Goal: Find specific page/section: Find specific page/section

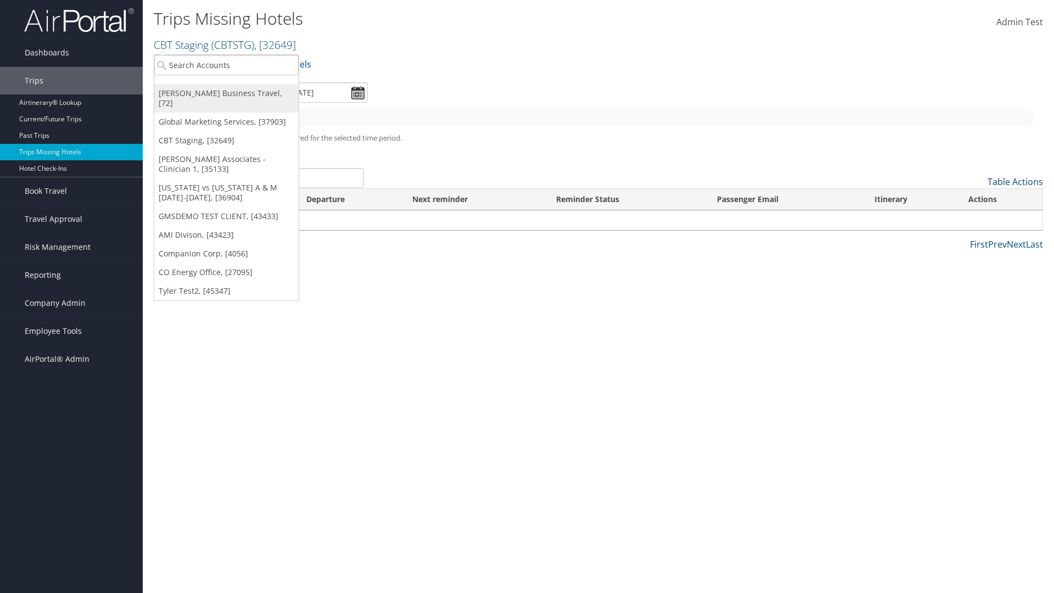
click at [226, 93] on link "[PERSON_NAME] Business Travel, [72]" at bounding box center [226, 98] width 144 height 29
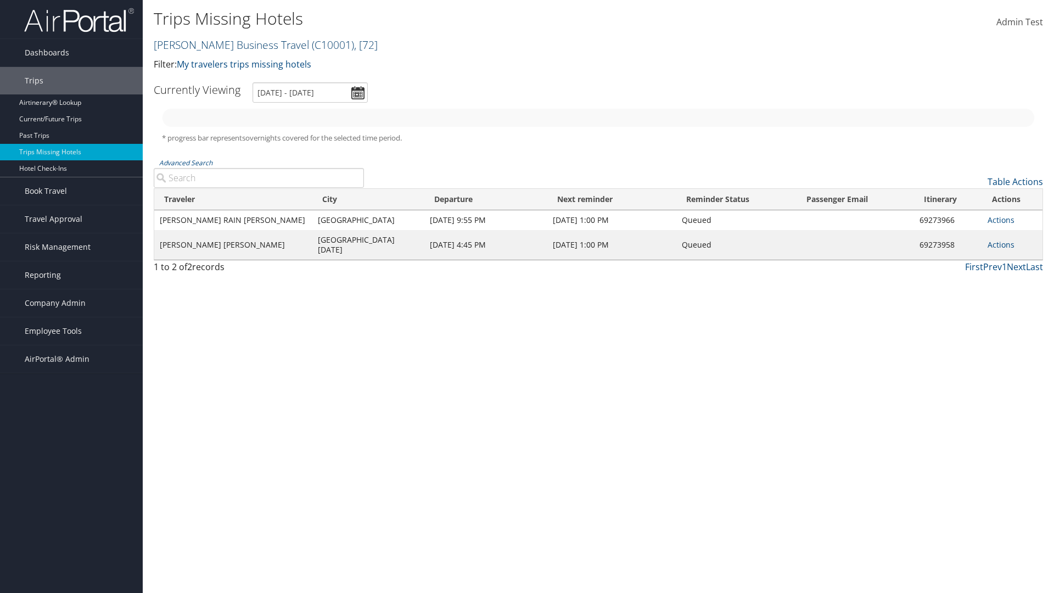
click at [226, 44] on link "Christopherson Business Travel ( C10001 ) , [ 72 ]" at bounding box center [266, 44] width 224 height 15
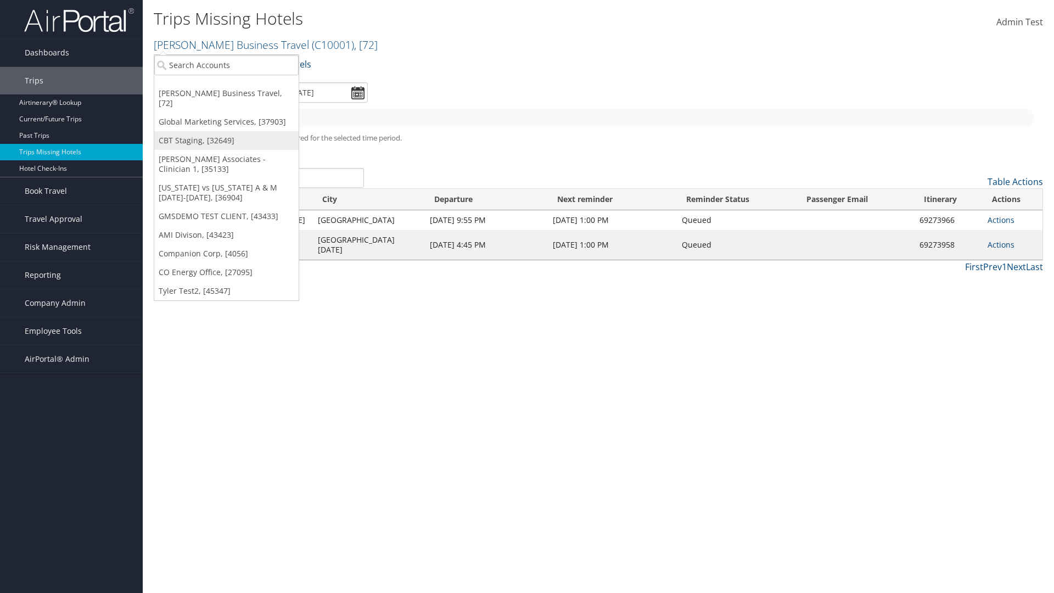
click at [226, 131] on link "CBT Staging, [32649]" at bounding box center [226, 140] width 144 height 19
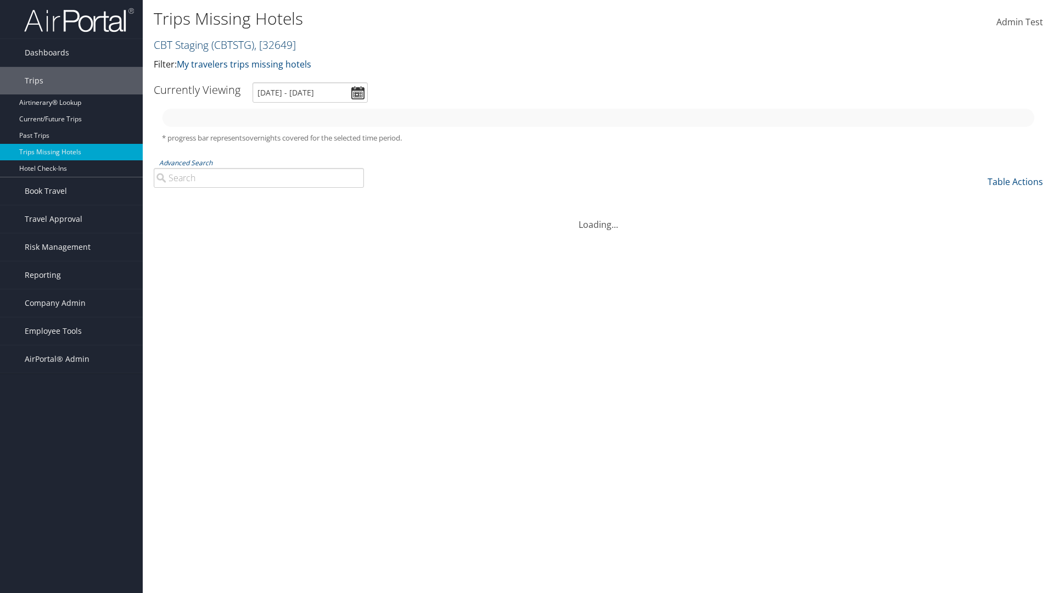
click at [181, 44] on link "CBT Staging ( CBTSTG ) , [ 32649 ]" at bounding box center [225, 44] width 142 height 15
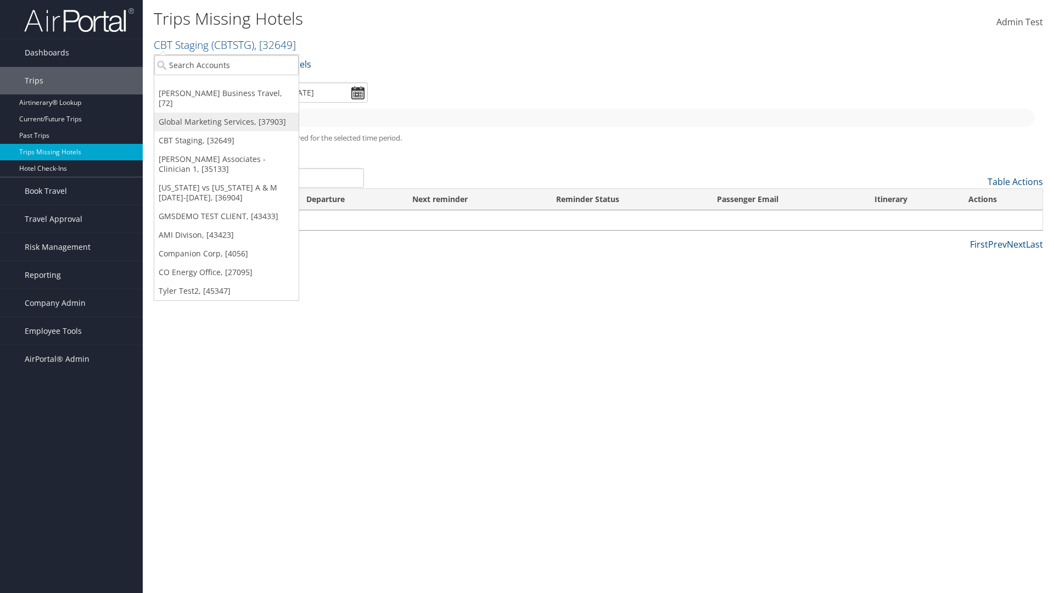
click at [226, 113] on link "Global Marketing Services, [37903]" at bounding box center [226, 122] width 144 height 19
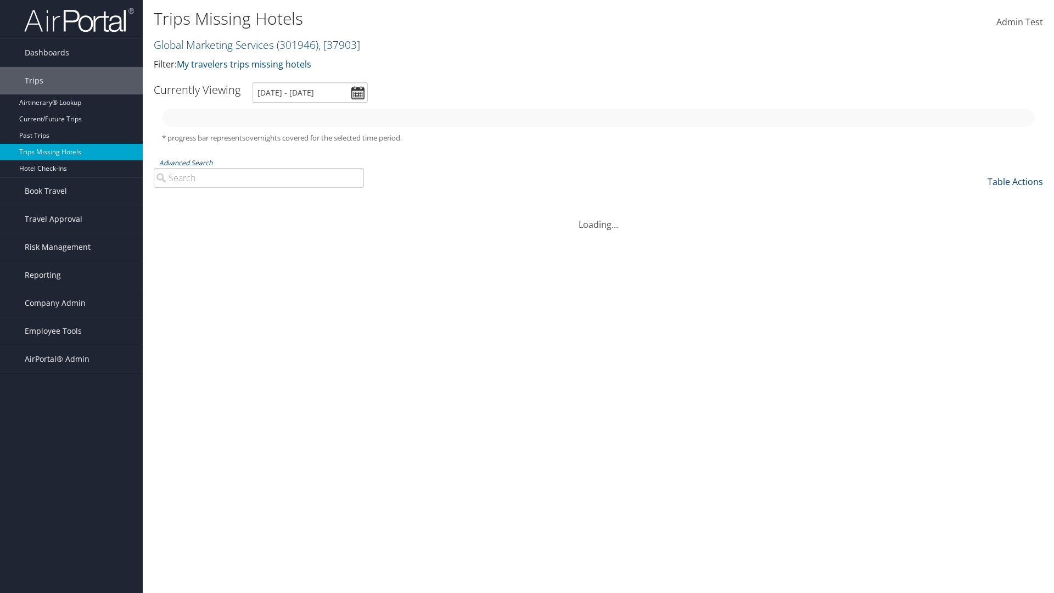
click at [1015, 182] on link "Table Actions" at bounding box center [1014, 182] width 55 height 12
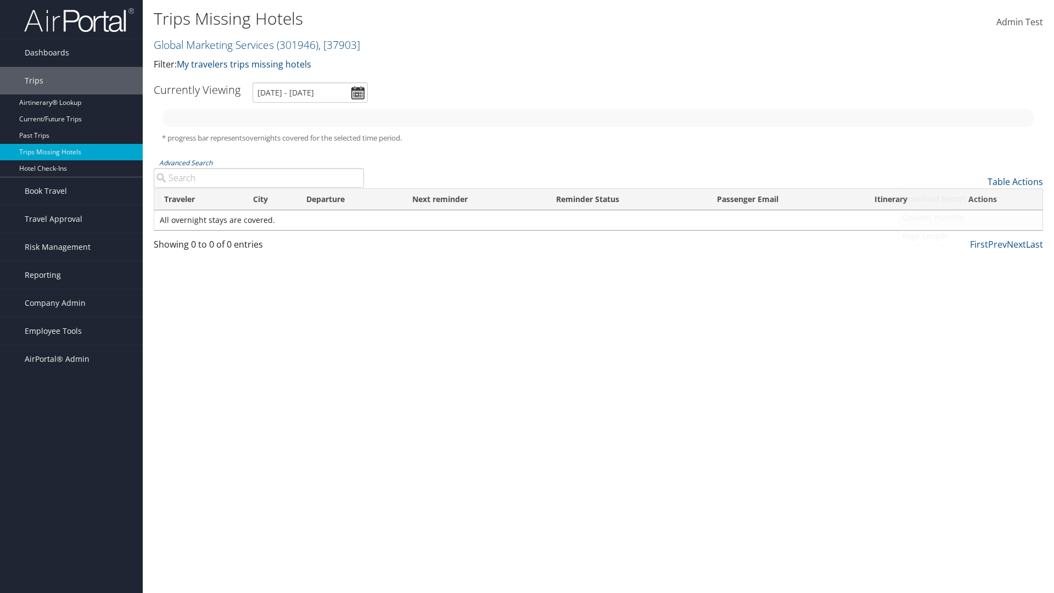
click at [970, 217] on link "Column Visibility" at bounding box center [970, 217] width 144 height 19
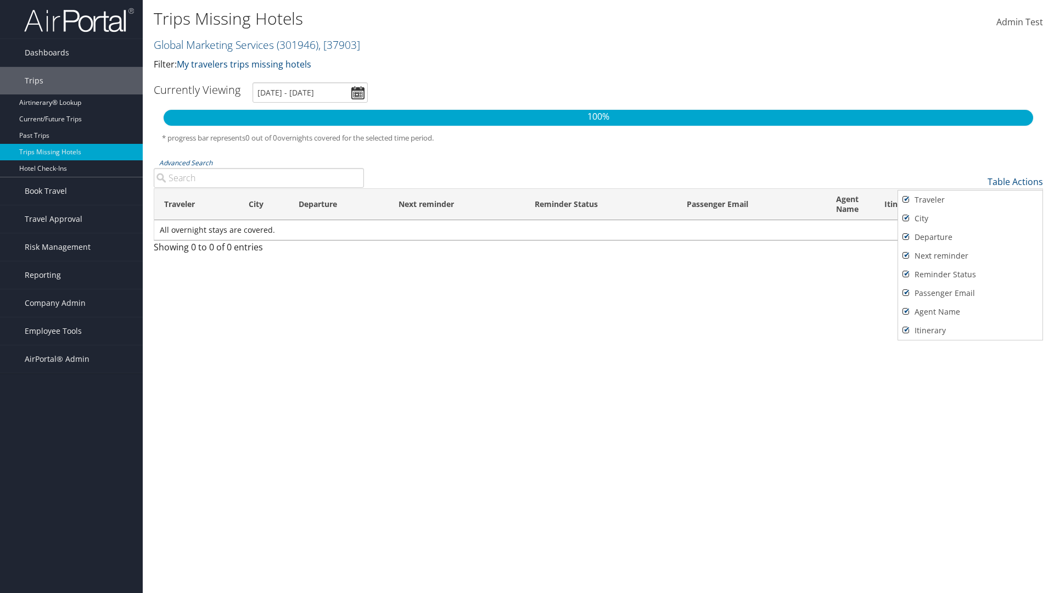
click at [527, 296] on div at bounding box center [527, 296] width 1054 height 593
click at [1015, 182] on link "Table Actions" at bounding box center [1014, 182] width 55 height 12
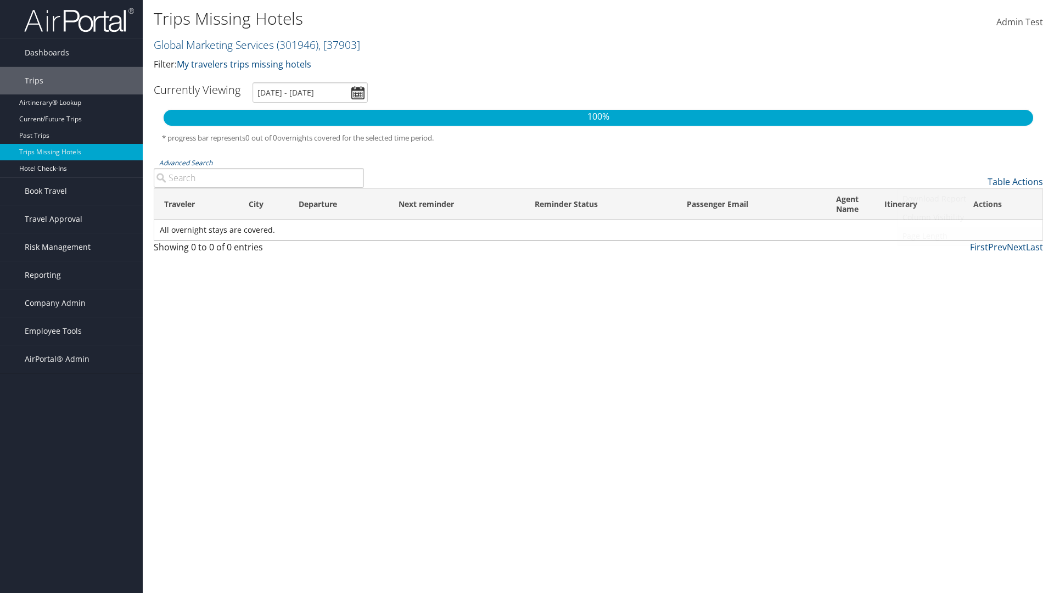
click at [970, 236] on link "Page Length" at bounding box center [970, 236] width 144 height 19
click at [196, 204] on th "Traveler" at bounding box center [196, 204] width 85 height 31
click at [263, 204] on th "City" at bounding box center [264, 204] width 50 height 31
